Goal: Task Accomplishment & Management: Use online tool/utility

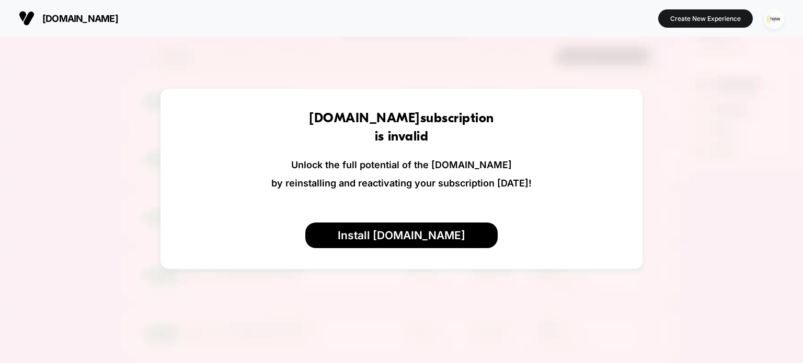
click at [776, 17] on img "button" at bounding box center [774, 18] width 20 height 20
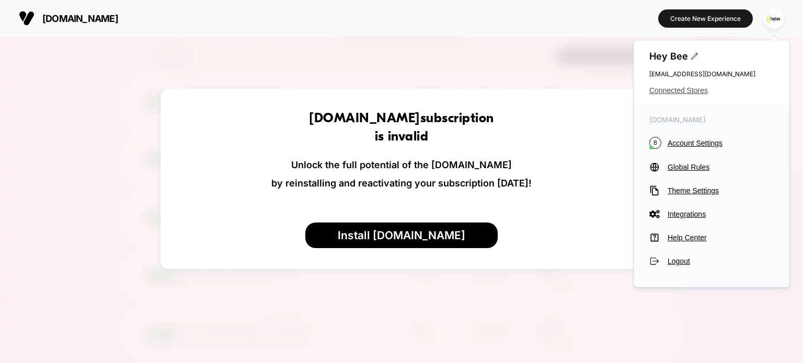
click at [670, 94] on span "Connected Stores" at bounding box center [711, 90] width 124 height 8
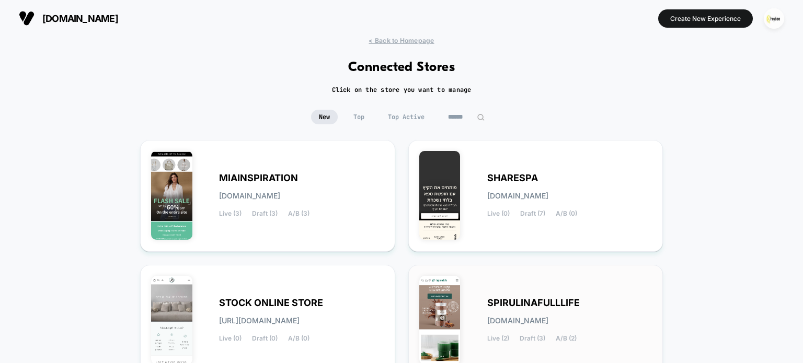
click at [522, 296] on div "SPIRULINAFULLLIFE [DOMAIN_NAME] Live (2) Draft (3) A/B (2)" at bounding box center [535, 321] width 233 height 90
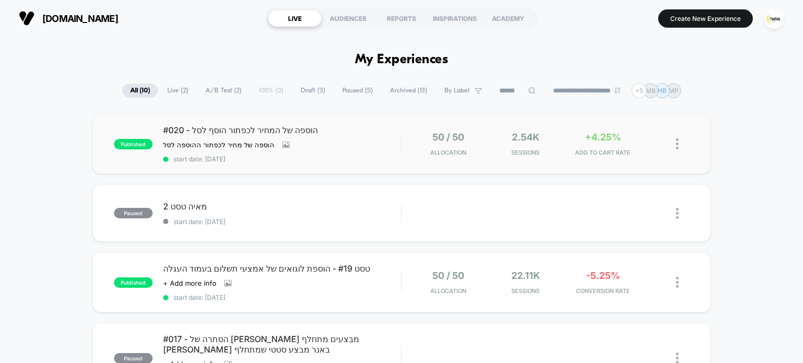
click at [349, 145] on div "#020 - הוספה של המחיר לכפתור הוסף לסל הוספה של מחיר לכפתור ההוספה לסל Click to …" at bounding box center [282, 144] width 238 height 38
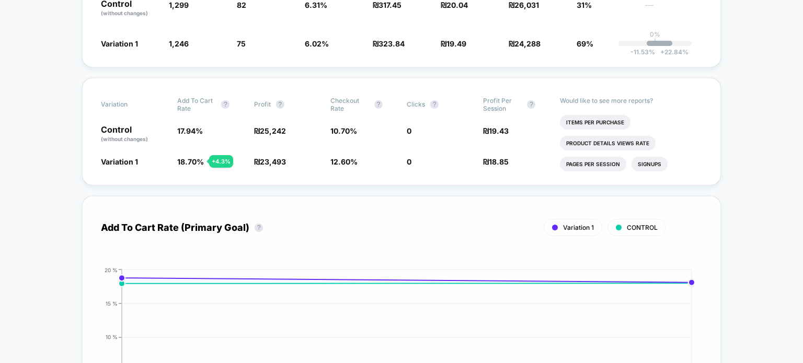
scroll to position [209, 0]
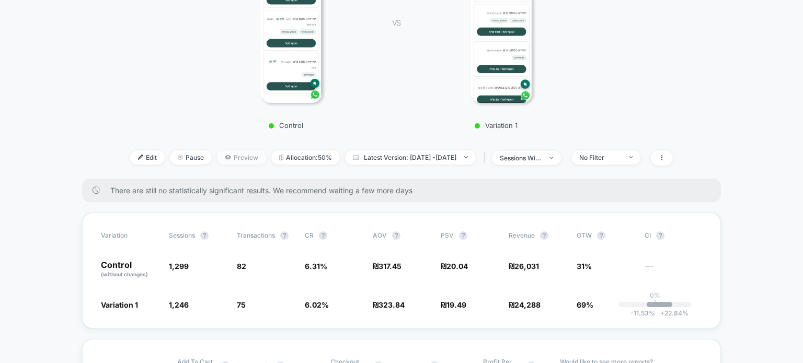
click at [217, 160] on span "Preview" at bounding box center [241, 158] width 49 height 14
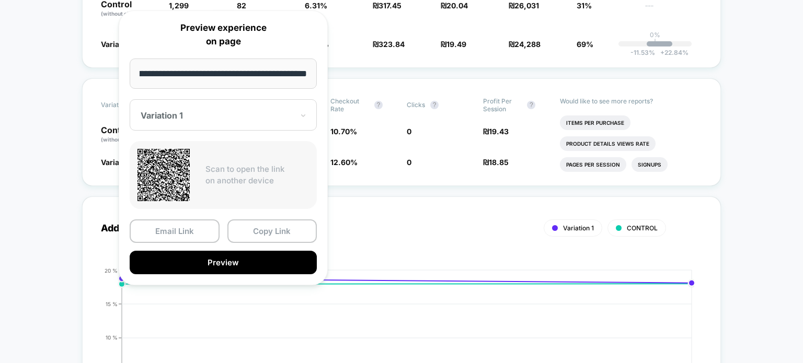
scroll to position [470, 0]
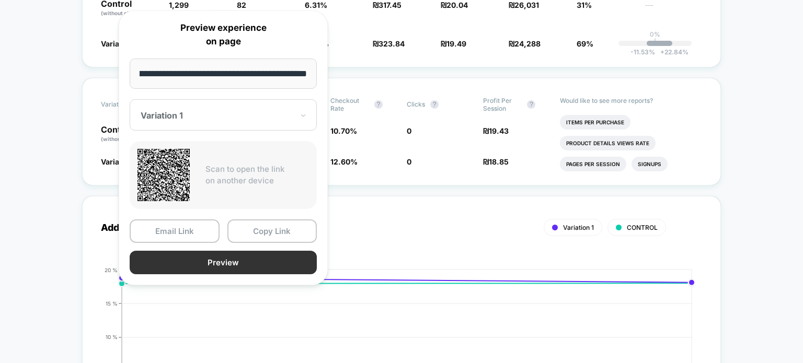
click at [239, 258] on button "Preview" at bounding box center [223, 263] width 187 height 24
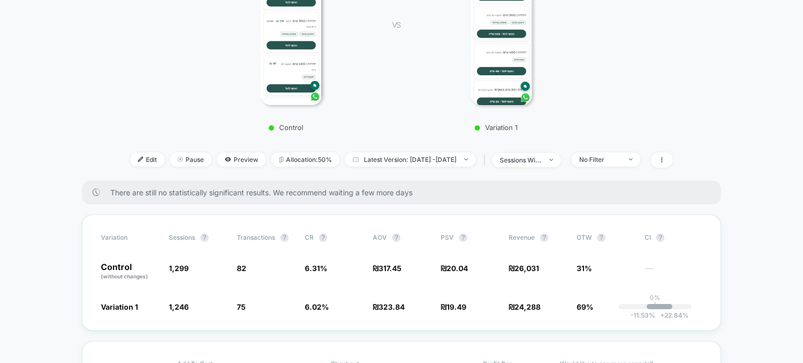
scroll to position [209, 0]
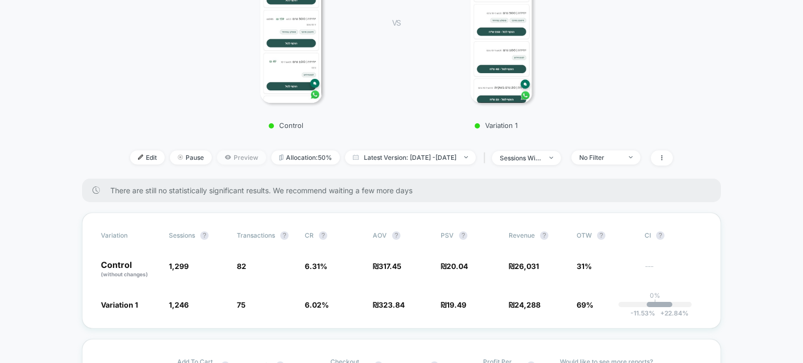
click at [232, 158] on span "Preview" at bounding box center [241, 158] width 49 height 14
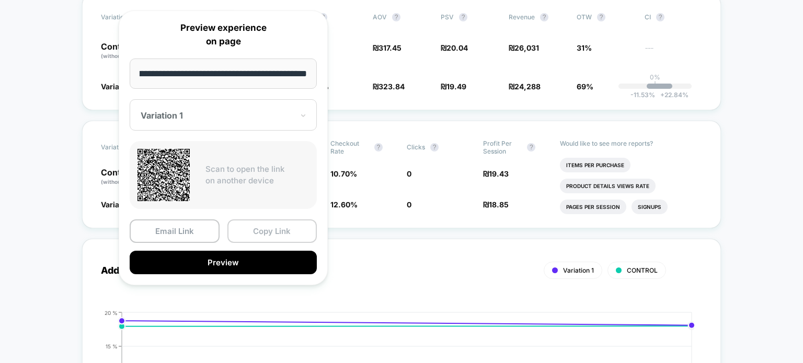
scroll to position [575, 0]
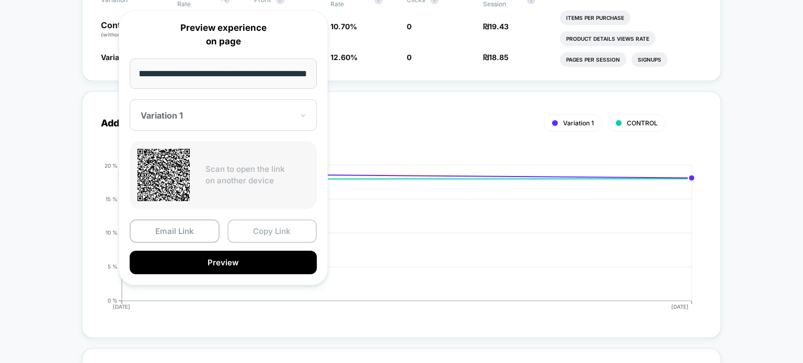
click at [273, 234] on button "Copy Link" at bounding box center [272, 232] width 90 height 24
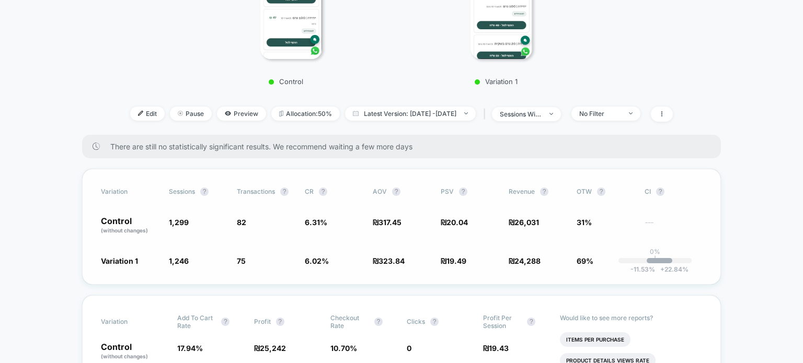
scroll to position [261, 0]
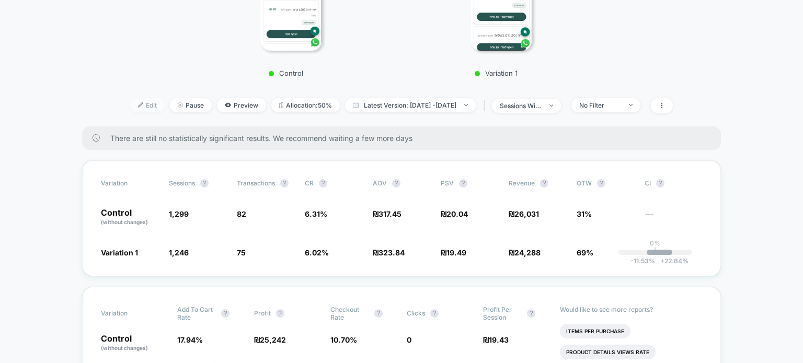
click at [134, 106] on span "Edit" at bounding box center [147, 105] width 34 height 14
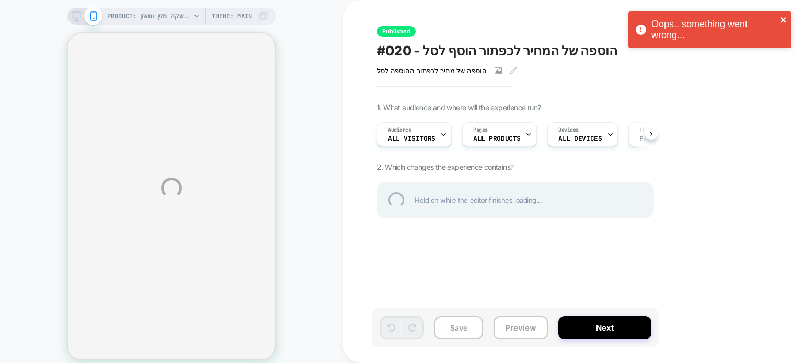
click at [784, 20] on icon "close" at bounding box center [783, 20] width 7 height 8
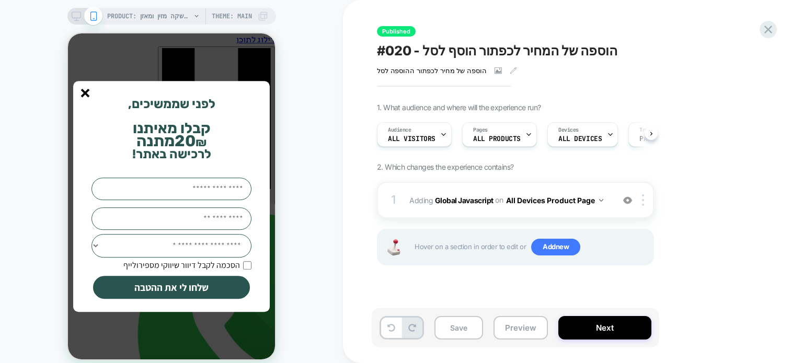
click at [69, 17] on div "PRODUCT: שוקומאקה | משקה מזין ומאזן Theme: MAIN" at bounding box center [171, 16] width 209 height 17
click at [72, 14] on icon at bounding box center [76, 15] width 9 height 9
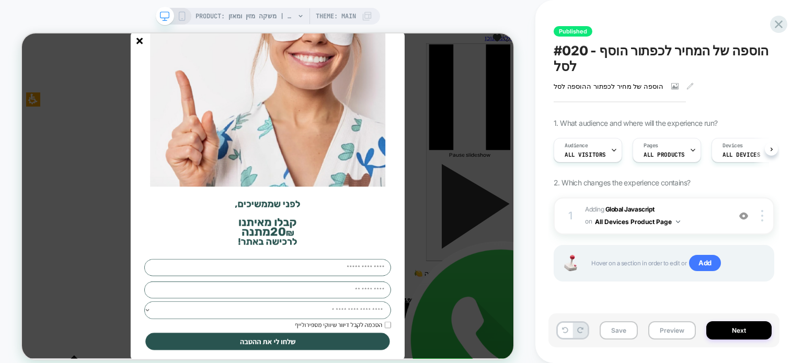
click at [84, 90] on div "PRODUCT: שוקומאקה | משקה מזין ומאזן PRODUCT: שוקומאקה | משקה מזין ומאזן Theme: …" at bounding box center [401, 188] width 803 height 376
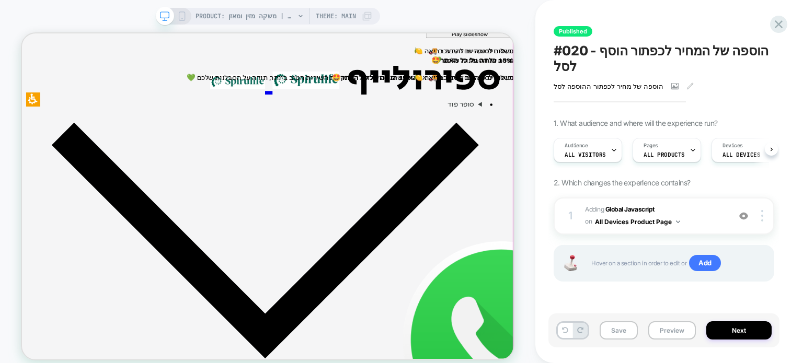
scroll to position [418, 0]
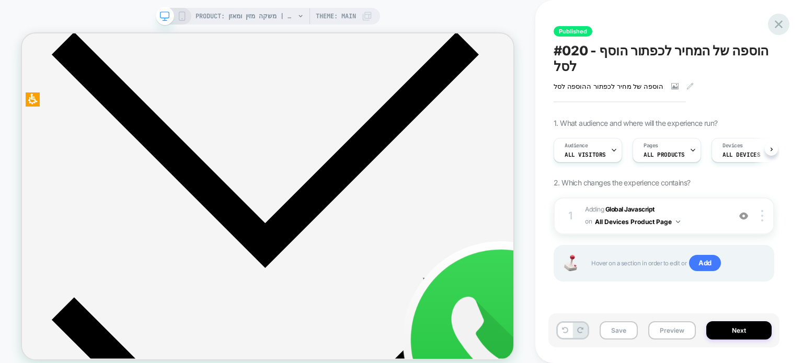
click at [781, 25] on icon at bounding box center [778, 24] width 14 height 14
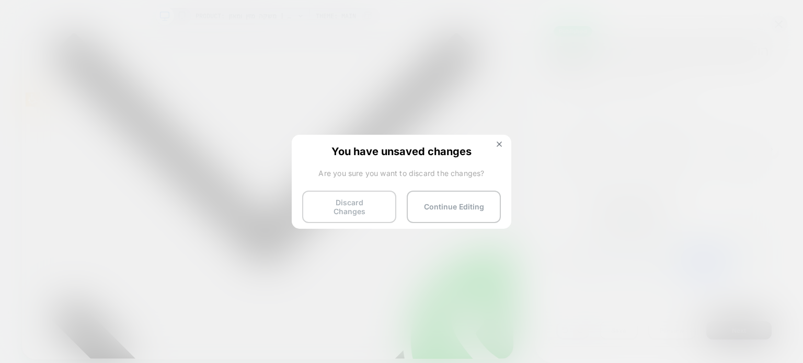
click at [380, 202] on button "Discard Changes" at bounding box center [349, 207] width 94 height 32
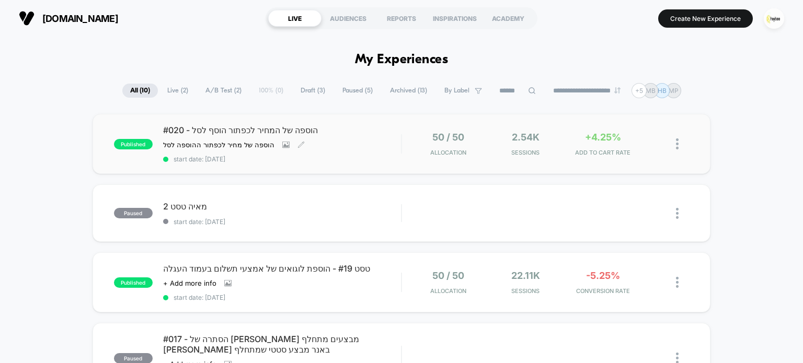
click at [371, 159] on span "start date: [DATE]" at bounding box center [282, 159] width 238 height 8
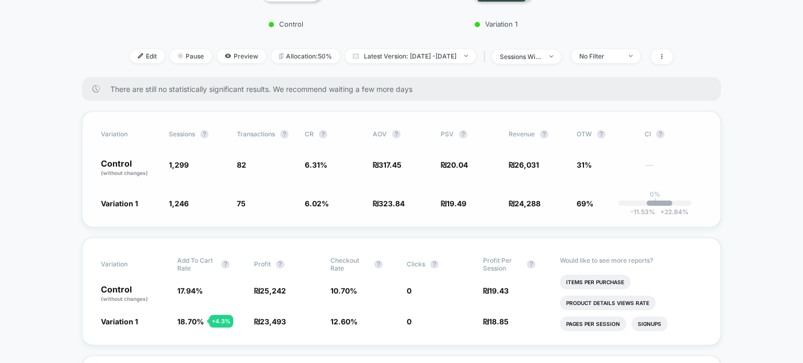
scroll to position [314, 0]
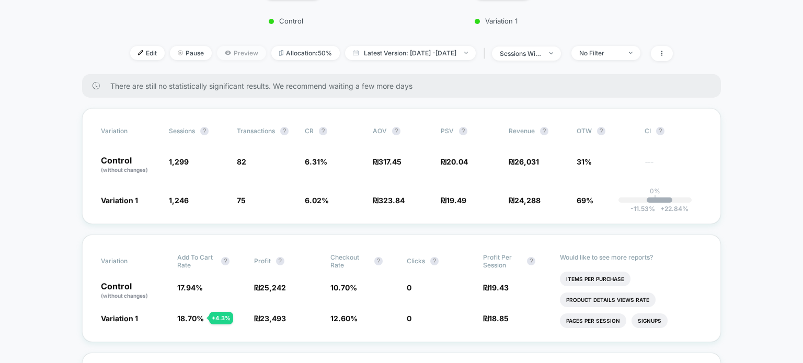
click at [223, 53] on span "Preview" at bounding box center [241, 53] width 49 height 14
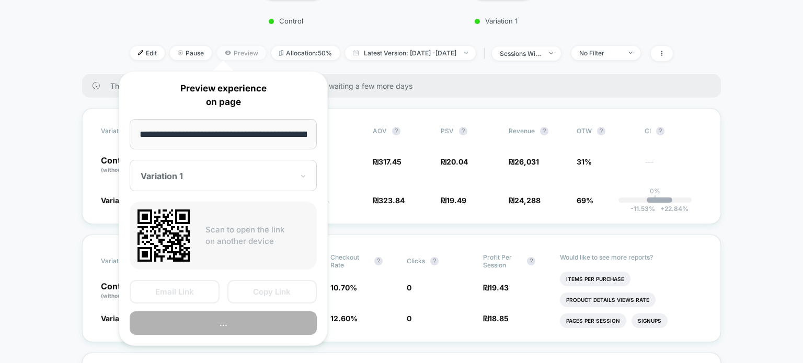
scroll to position [0, 800]
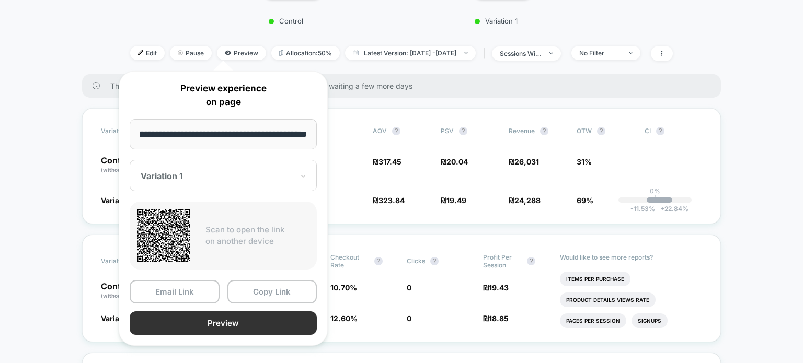
click at [259, 317] on button "Preview" at bounding box center [223, 323] width 187 height 24
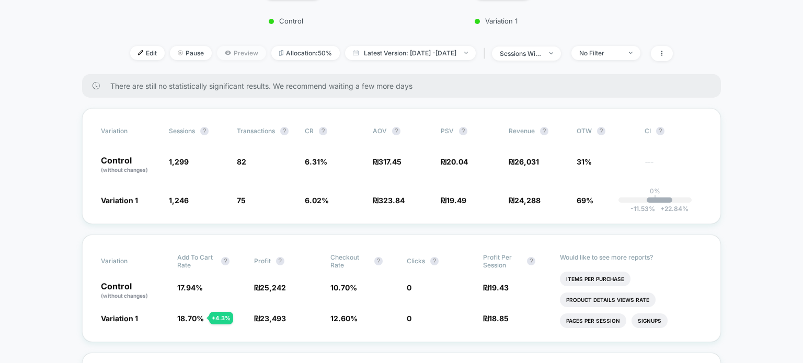
click at [217, 56] on span "Preview" at bounding box center [241, 53] width 49 height 14
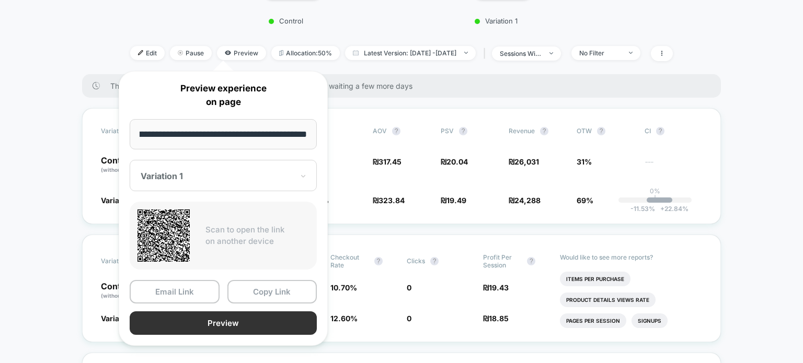
click at [247, 320] on button "Preview" at bounding box center [223, 323] width 187 height 24
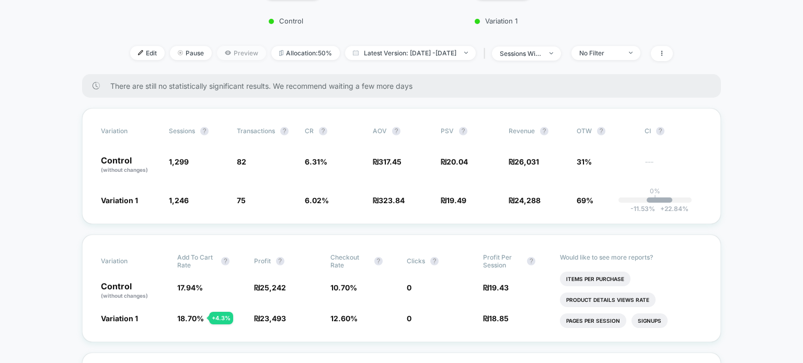
click at [233, 52] on span "Preview" at bounding box center [241, 53] width 49 height 14
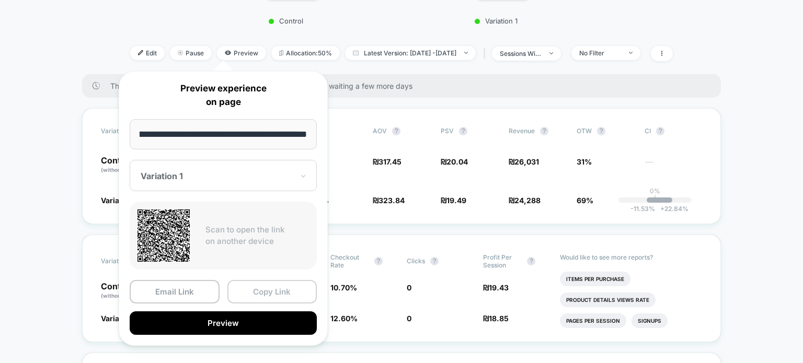
click at [251, 293] on button "Copy Link" at bounding box center [272, 292] width 90 height 24
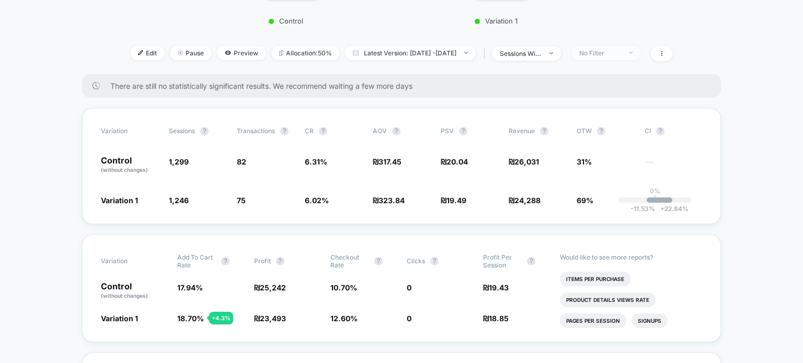
click at [605, 53] on div "No Filter" at bounding box center [600, 53] width 42 height 8
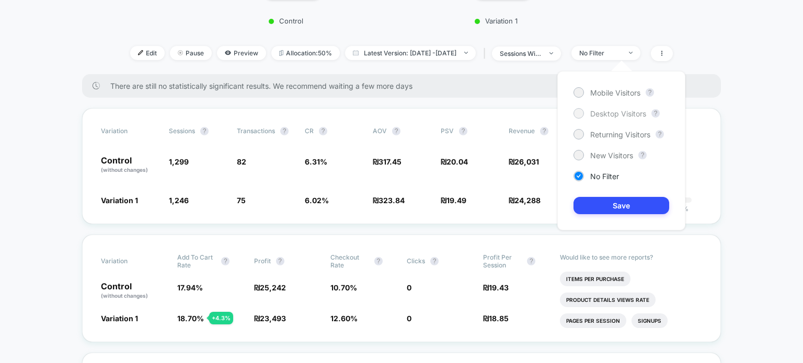
drag, startPoint x: 610, startPoint y: 112, endPoint x: 610, endPoint y: 118, distance: 5.3
click at [610, 113] on span "Desktop Visitors" at bounding box center [618, 113] width 56 height 9
click at [626, 204] on button "Save" at bounding box center [621, 205] width 96 height 17
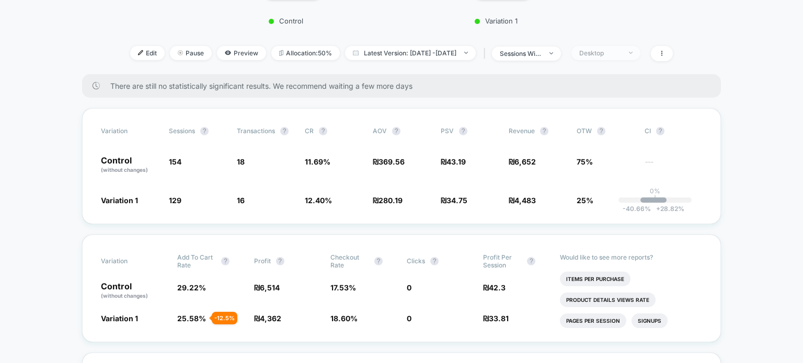
click at [610, 55] on div "Desktop" at bounding box center [600, 53] width 42 height 8
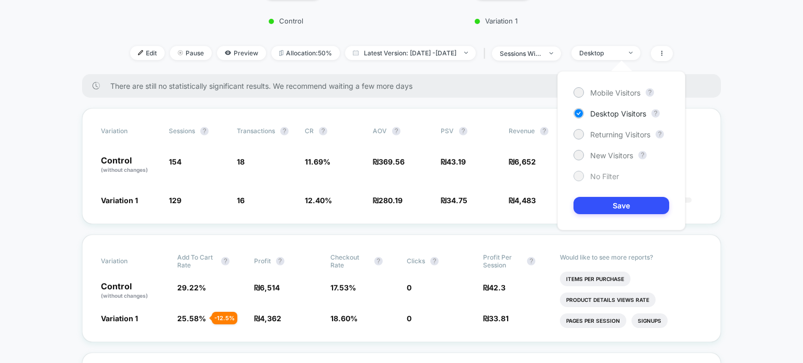
drag, startPoint x: 607, startPoint y: 172, endPoint x: 608, endPoint y: 179, distance: 6.8
click at [607, 175] on span "No Filter" at bounding box center [604, 176] width 29 height 9
click at [616, 207] on button "Save" at bounding box center [621, 205] width 96 height 17
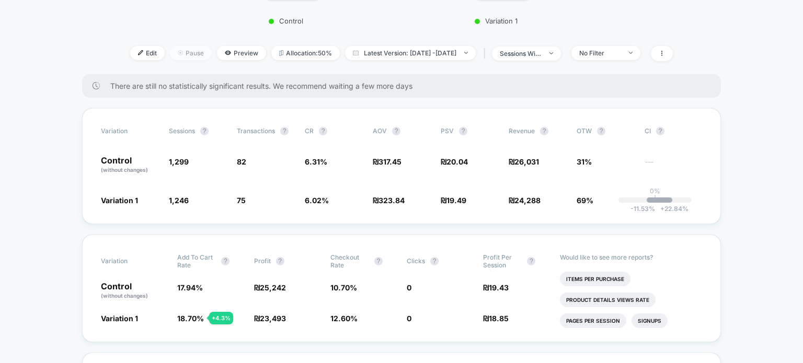
click at [173, 54] on span "Pause" at bounding box center [191, 53] width 42 height 14
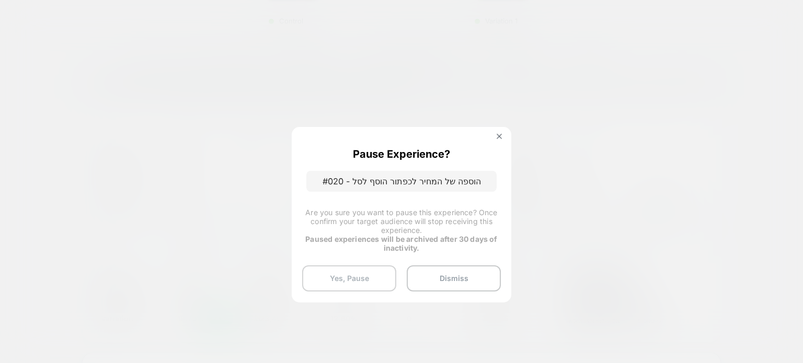
click at [364, 269] on button "Yes, Pause" at bounding box center [349, 278] width 94 height 26
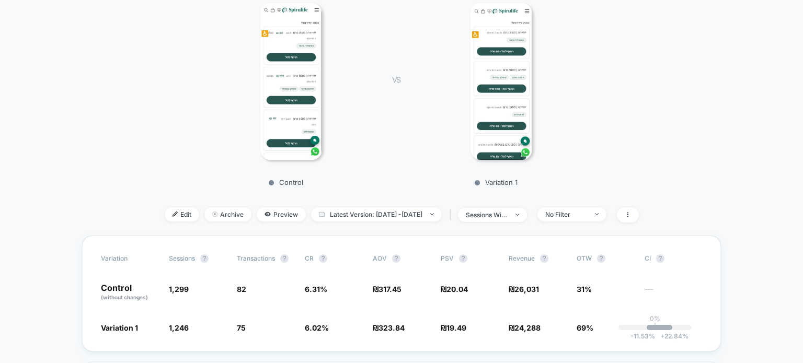
scroll to position [52, 0]
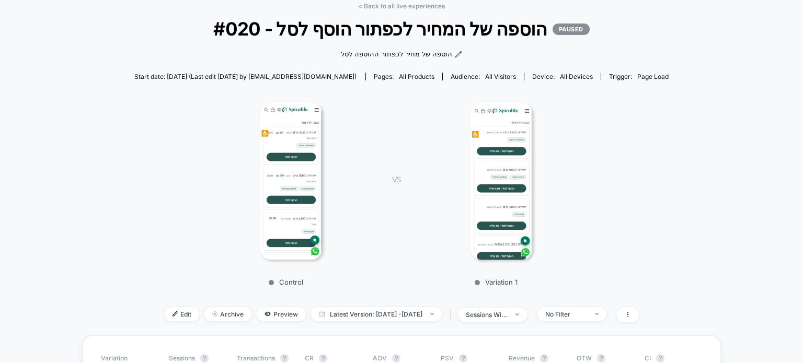
click at [498, 179] on img at bounding box center [500, 181] width 61 height 157
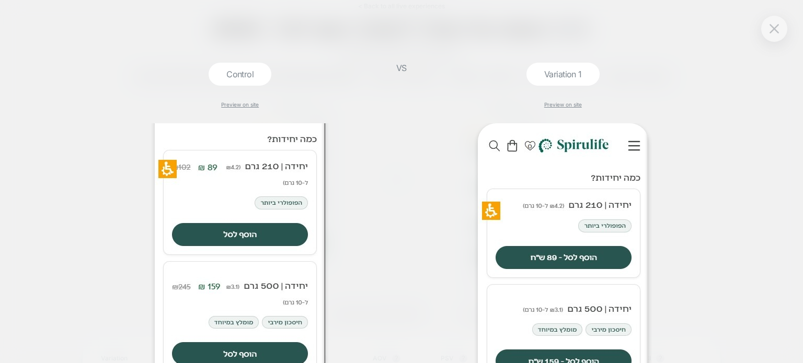
scroll to position [105, 0]
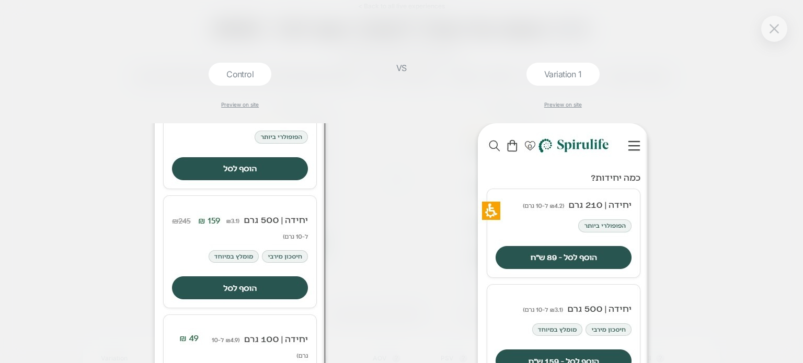
click at [768, 37] on div at bounding box center [774, 29] width 26 height 26
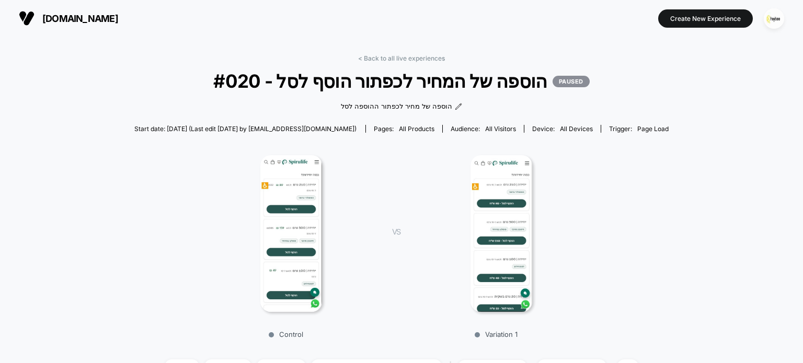
scroll to position [209, 0]
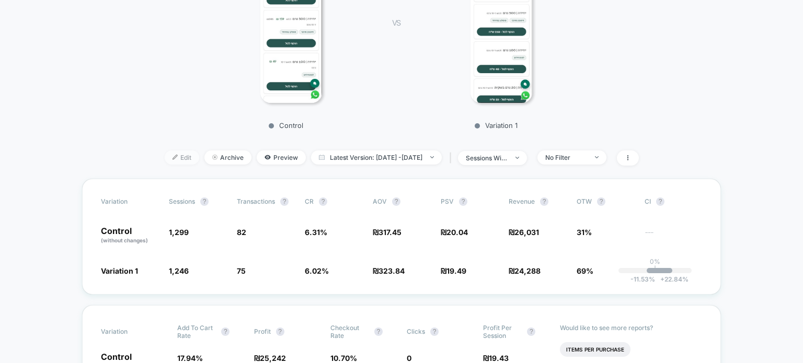
click at [171, 160] on span "Edit" at bounding box center [182, 158] width 34 height 14
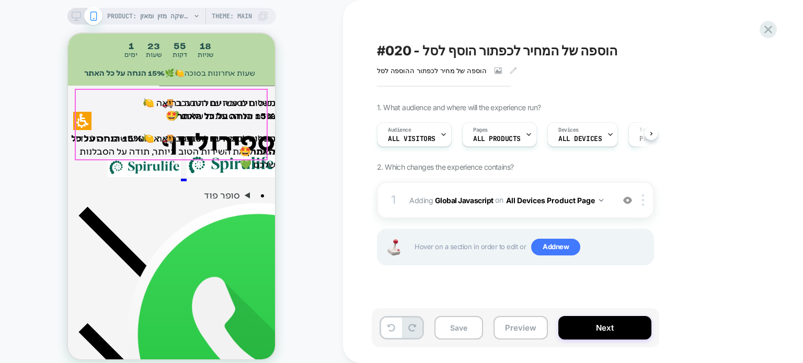
scroll to position [366, 0]
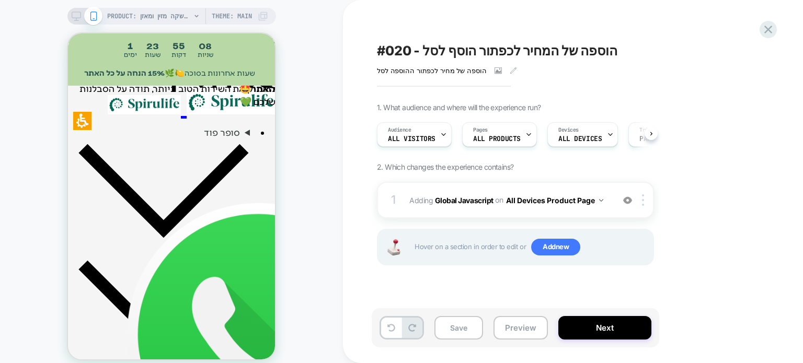
drag, startPoint x: 267, startPoint y: 201, endPoint x: 349, endPoint y: 228, distance: 86.6
click at [81, 16] on div at bounding box center [85, 15] width 27 height 9
drag, startPoint x: 200, startPoint y: 342, endPoint x: 241, endPoint y: 346, distance: 42.0
click at [75, 16] on icon at bounding box center [76, 15] width 9 height 9
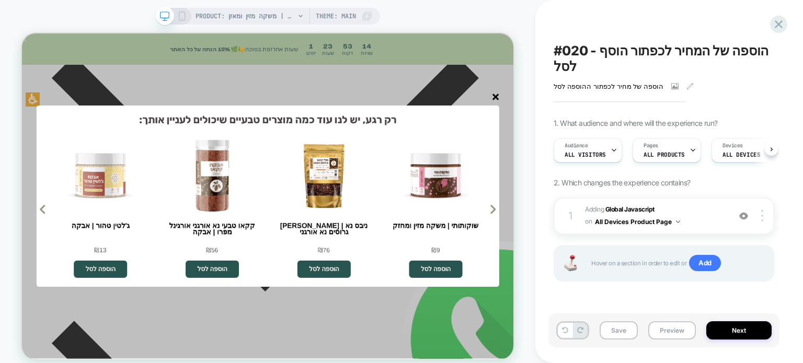
click at [654, 118] on line "סגור" at bounding box center [653, 117] width 7 height 7
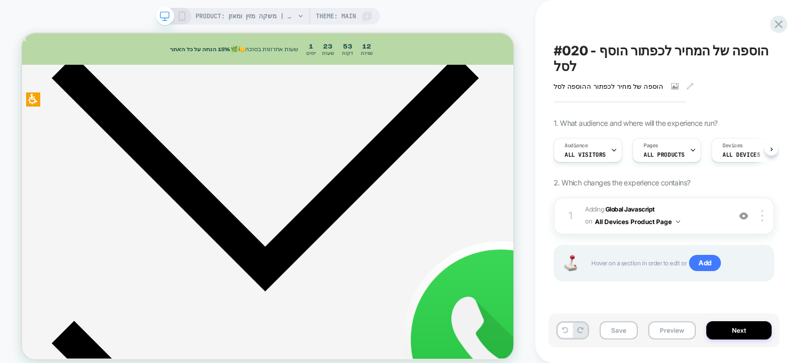
drag, startPoint x: 667, startPoint y: 121, endPoint x: 651, endPoint y: 120, distance: 16.2
click at [517, 18] on div "PRODUCT: שוקומאקה | משקה מזין ומאזן PRODUCT: שוקומאקה | משקה מזין ומאזן Theme: …" at bounding box center [267, 187] width 535 height 355
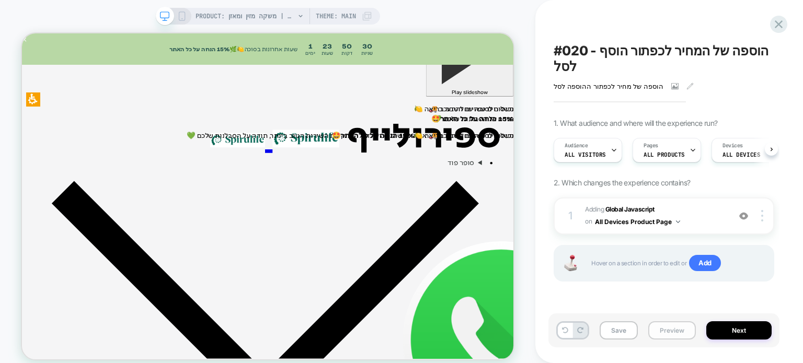
click at [672, 330] on button "Preview" at bounding box center [672, 330] width 48 height 18
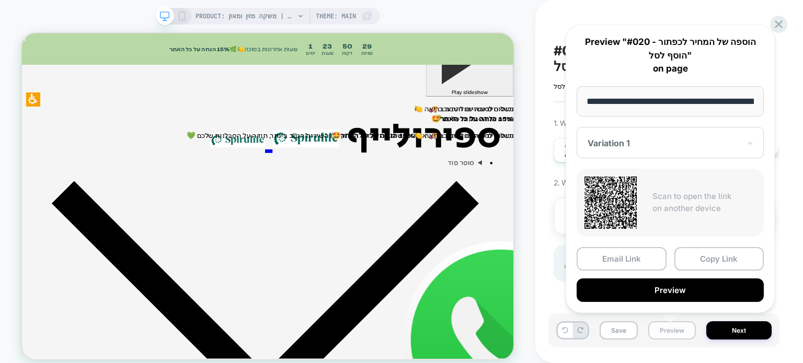
scroll to position [0, 887]
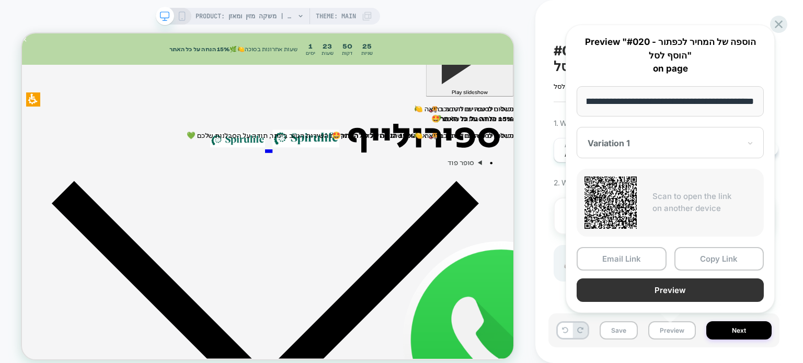
click at [705, 294] on button "Preview" at bounding box center [669, 291] width 187 height 24
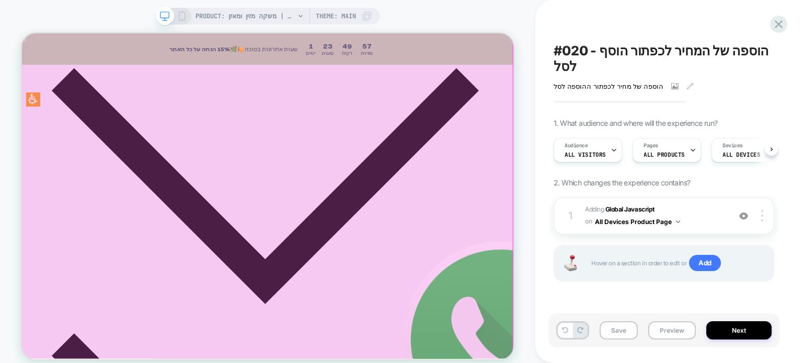
scroll to position [418, 0]
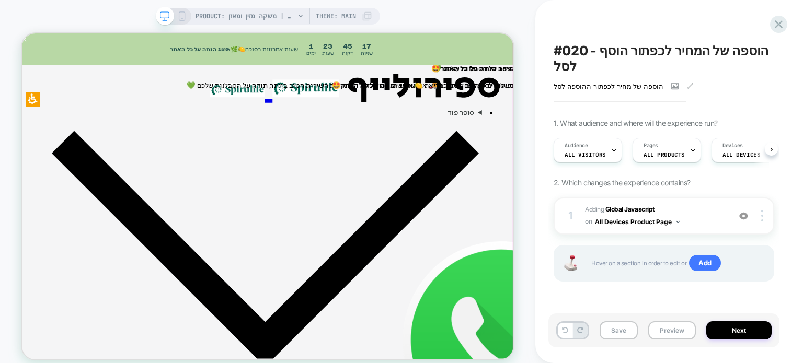
scroll to position [418, 0]
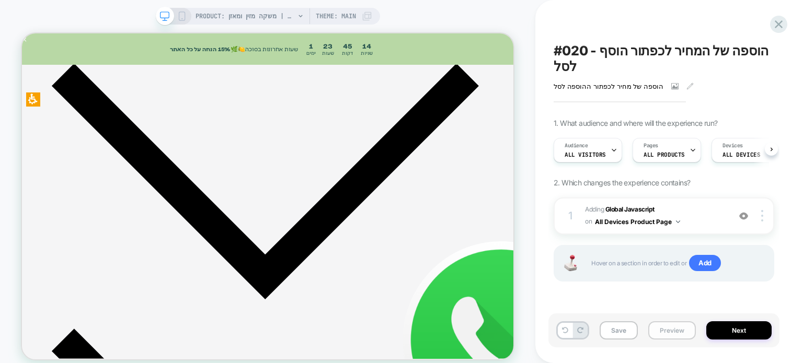
click at [669, 331] on button "Preview" at bounding box center [672, 330] width 48 height 18
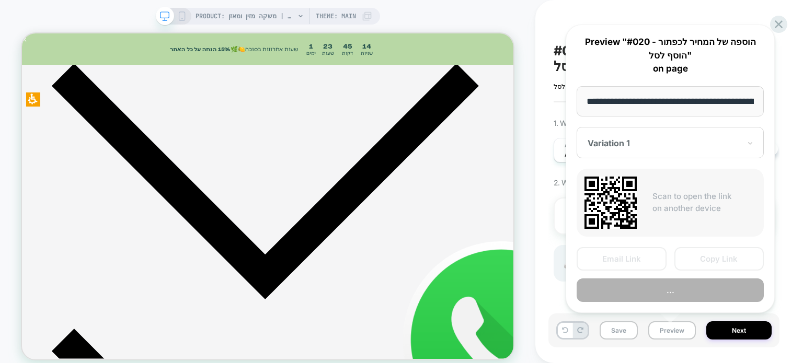
scroll to position [0, 887]
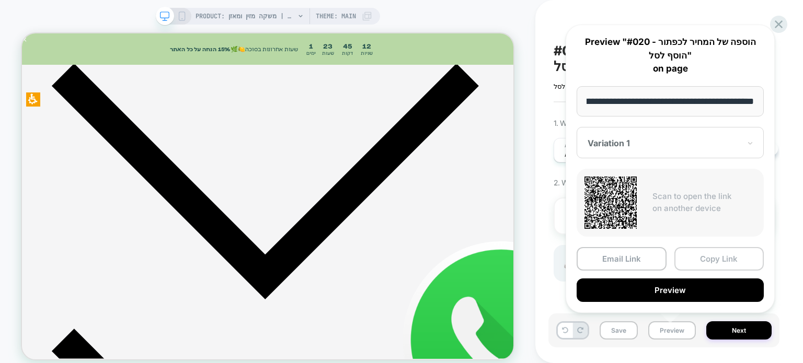
click at [699, 263] on button "Copy Link" at bounding box center [719, 259] width 90 height 24
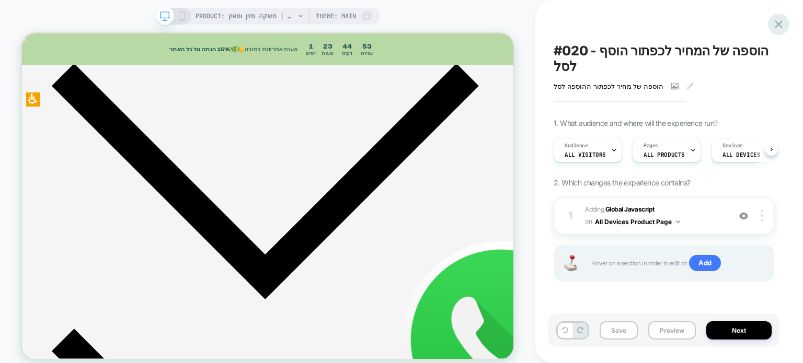
click at [779, 24] on icon at bounding box center [779, 24] width 8 height 8
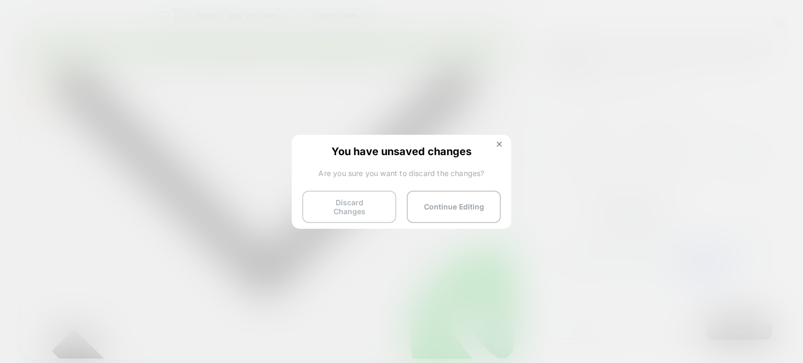
drag, startPoint x: 371, startPoint y: 195, endPoint x: 389, endPoint y: 199, distance: 18.1
click at [371, 196] on button "Discard Changes" at bounding box center [349, 207] width 94 height 32
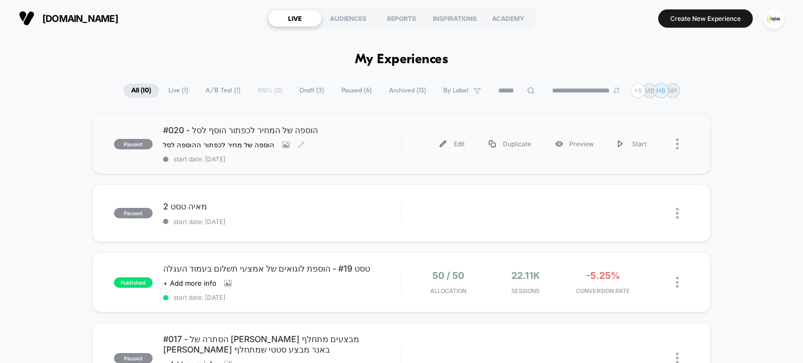
drag, startPoint x: 306, startPoint y: 143, endPoint x: 322, endPoint y: 155, distance: 19.8
click at [309, 143] on div "הוספה של מחיר לכפתור ההוספה לסל Click to view images Click to edit experience d…" at bounding box center [246, 145] width 167 height 8
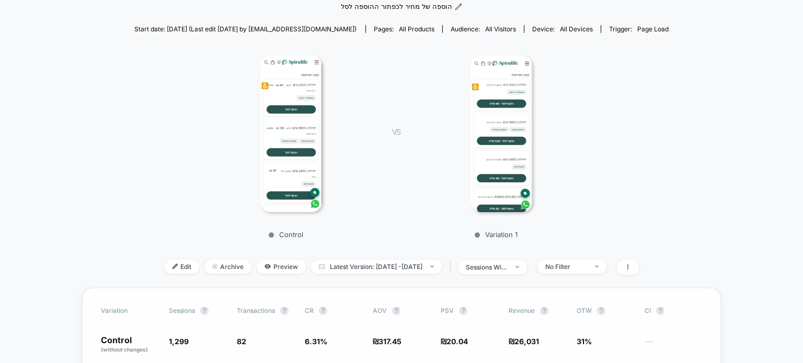
scroll to position [261, 0]
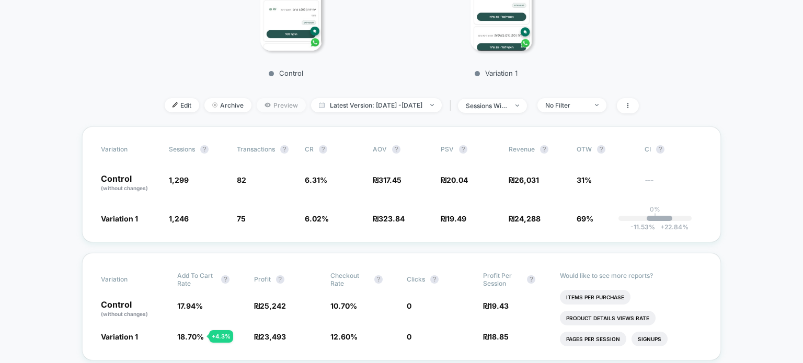
click at [263, 103] on span "Preview" at bounding box center [281, 105] width 49 height 14
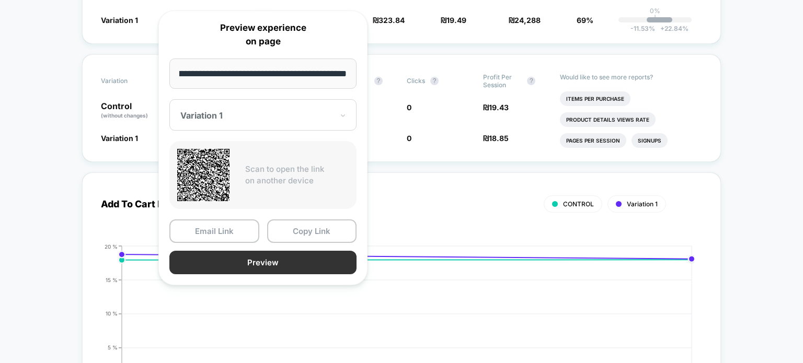
scroll to position [523, 0]
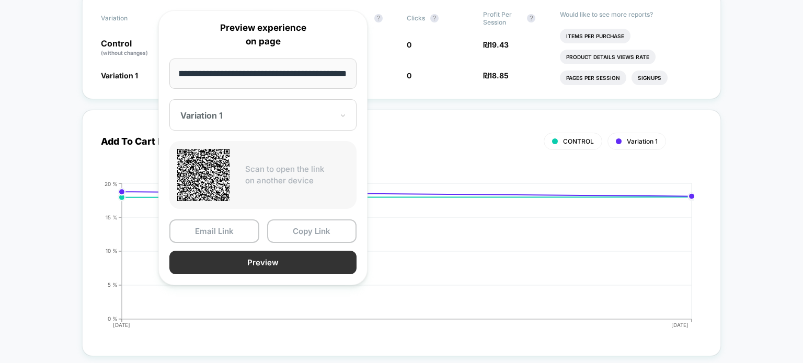
click at [282, 262] on button "Preview" at bounding box center [262, 263] width 187 height 24
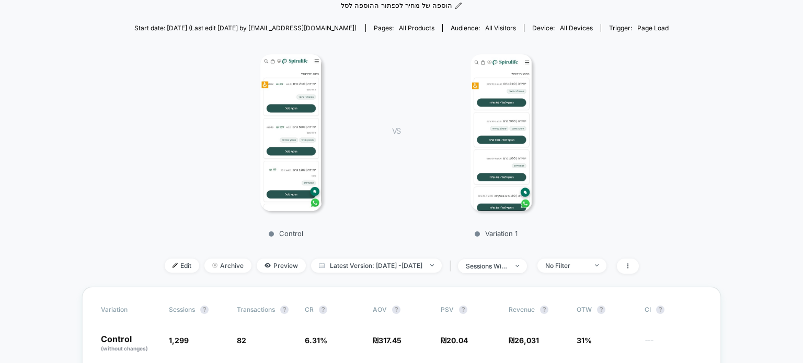
scroll to position [157, 0]
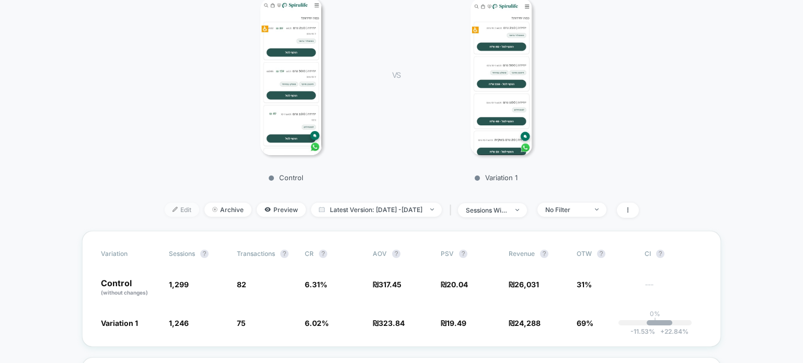
click at [167, 206] on span "Edit" at bounding box center [182, 210] width 34 height 14
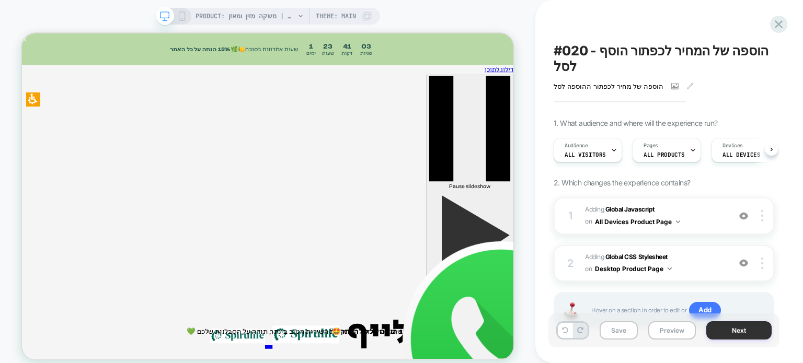
click at [742, 329] on button "Next" at bounding box center [738, 330] width 65 height 18
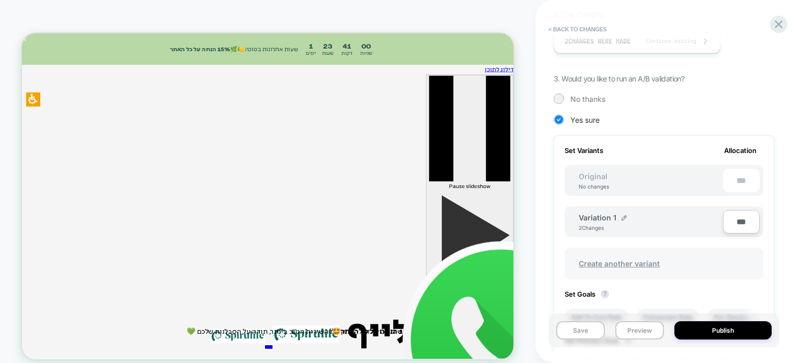
scroll to position [366, 0]
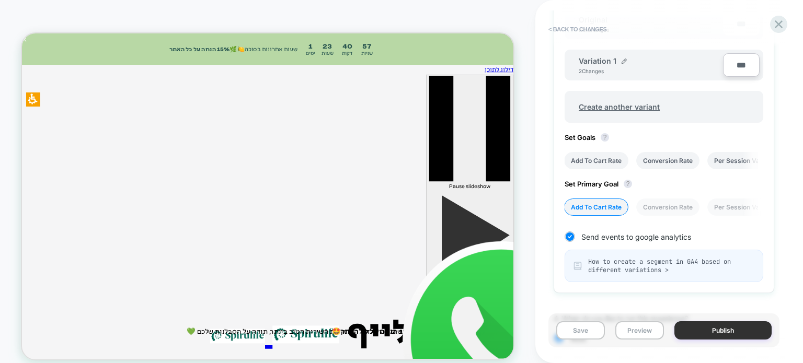
click at [722, 332] on button "Publish" at bounding box center [722, 330] width 97 height 18
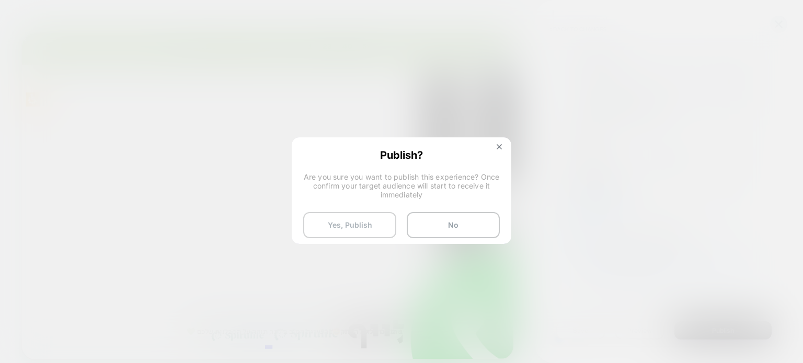
click at [370, 225] on button "Yes, Publish" at bounding box center [349, 225] width 93 height 26
